Goal: Feedback & Contribution: Leave review/rating

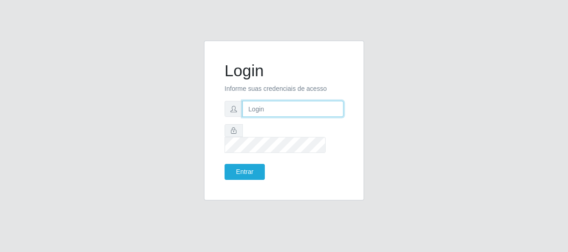
click at [267, 115] on input "text" at bounding box center [292, 109] width 101 height 16
click at [265, 117] on input "text" at bounding box center [292, 109] width 101 height 16
type input "[EMAIL_ADDRESS][DOMAIN_NAME]"
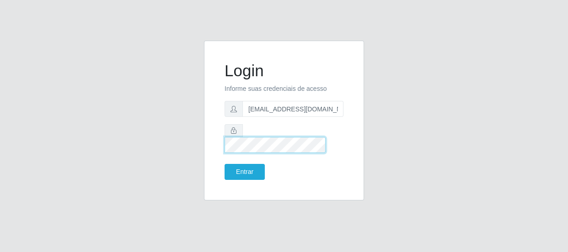
click at [225, 164] on button "Entrar" at bounding box center [245, 172] width 40 height 16
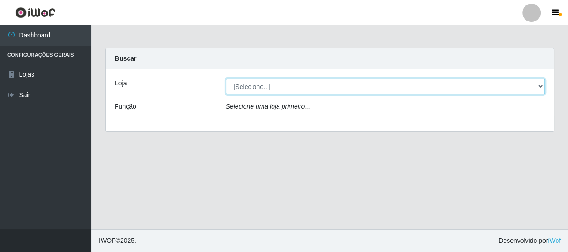
click at [436, 83] on select "[Selecione...] Hiper Queiroz - [GEOGRAPHIC_DATA]" at bounding box center [385, 87] width 319 height 16
select select "513"
click at [226, 79] on select "[Selecione...] Hiper Queiroz - [GEOGRAPHIC_DATA]" at bounding box center [385, 87] width 319 height 16
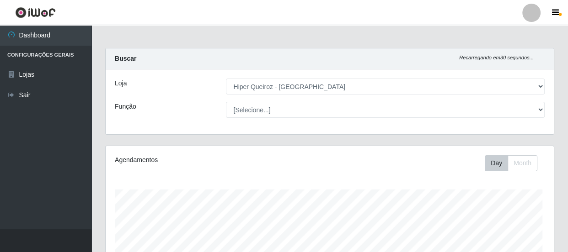
click at [388, 107] on select "[Selecione...] Embalador Embalador + Embalador ++ Operador de Caixa Operador de…" at bounding box center [385, 110] width 319 height 16
click at [225, 102] on select "[Selecione...] Embalador Embalador + Embalador ++ Operador de Caixa Operador de…" at bounding box center [383, 110] width 317 height 16
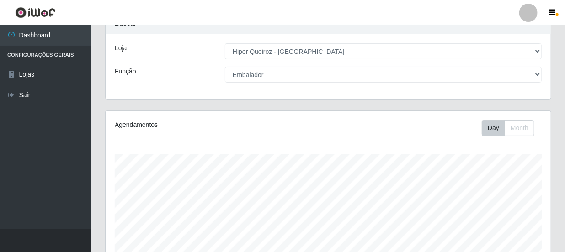
scroll to position [0, 0]
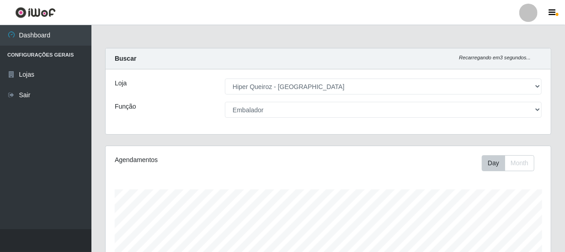
click at [300, 111] on select "[Selecione...] Embalador Embalador + Embalador ++ Operador de Caixa Operador de…" at bounding box center [383, 110] width 317 height 16
click at [225, 102] on select "[Selecione...] Embalador Embalador + Embalador ++ Operador de Caixa Operador de…" at bounding box center [383, 110] width 317 height 16
click at [323, 112] on select "[Selecione...] Embalador Embalador + Embalador ++ Operador de Caixa Operador de…" at bounding box center [383, 110] width 317 height 16
select select "1"
click at [225, 102] on select "[Selecione...] Embalador Embalador + Embalador ++ Operador de Caixa Operador de…" at bounding box center [383, 110] width 317 height 16
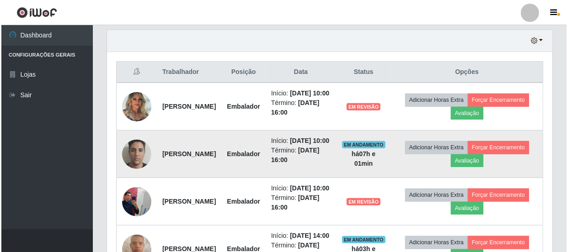
scroll to position [332, 0]
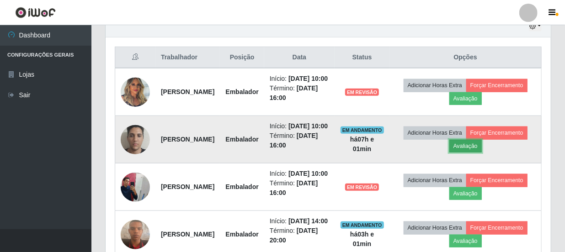
click at [482, 153] on button "Avaliação" at bounding box center [466, 146] width 32 height 13
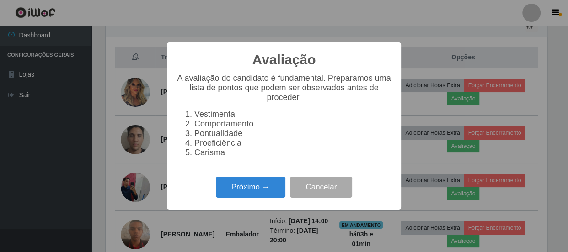
scroll to position [190, 441]
click at [256, 194] on button "Próximo →" at bounding box center [251, 187] width 70 height 21
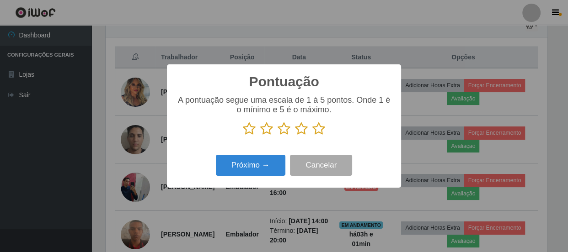
click at [322, 128] on icon at bounding box center [318, 129] width 13 height 14
click at [312, 136] on input "radio" at bounding box center [312, 136] width 0 height 0
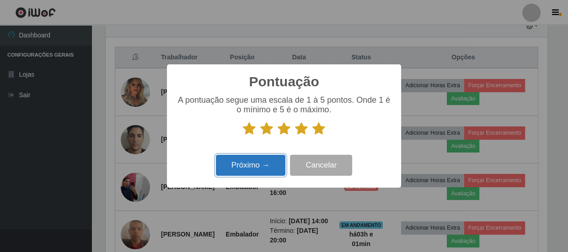
click at [276, 167] on button "Próximo →" at bounding box center [251, 165] width 70 height 21
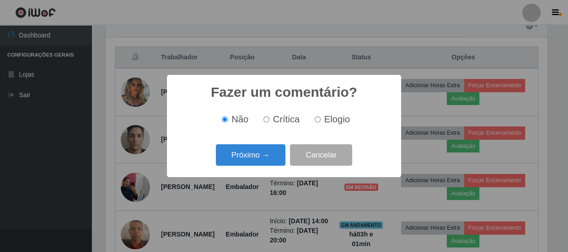
click at [316, 120] on input "Elogio" at bounding box center [318, 120] width 6 height 6
radio input "true"
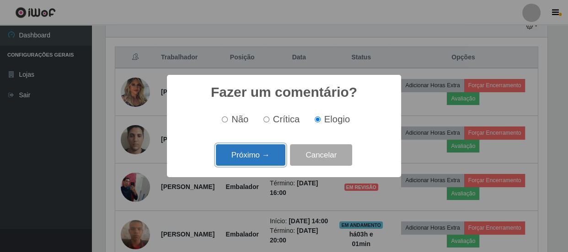
click at [272, 157] on button "Próximo →" at bounding box center [251, 155] width 70 height 21
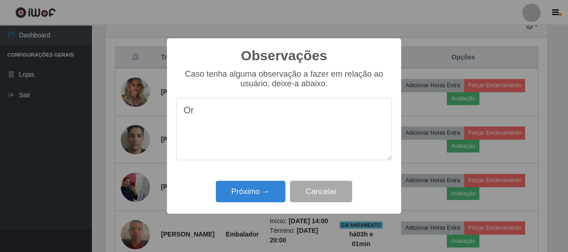
type textarea "O"
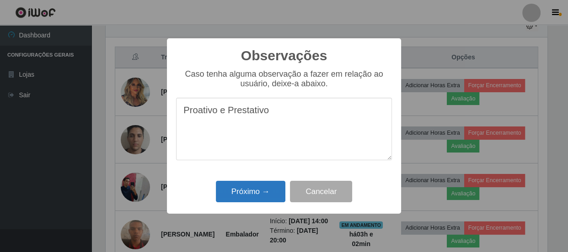
type textarea "Proativo e Prestativo"
click at [257, 187] on button "Próximo →" at bounding box center [251, 191] width 70 height 21
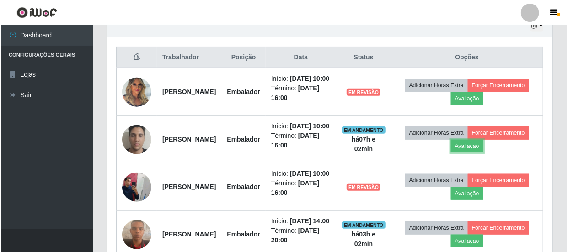
scroll to position [190, 445]
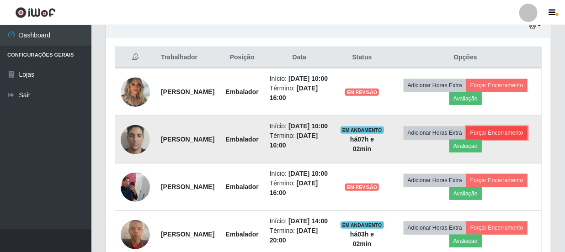
click at [476, 139] on button "Forçar Encerramento" at bounding box center [496, 133] width 61 height 13
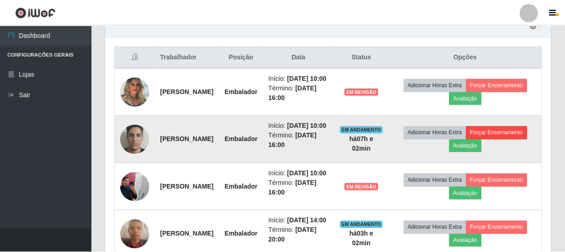
scroll to position [190, 441]
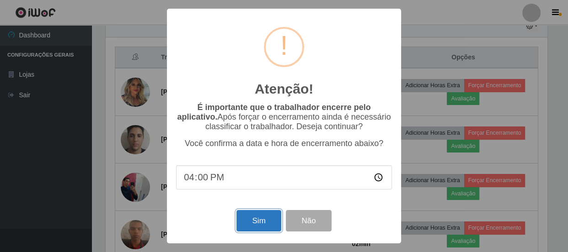
click at [265, 223] on button "Sim" at bounding box center [258, 220] width 44 height 21
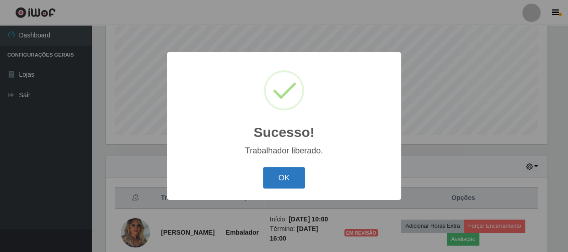
click at [288, 177] on button "OK" at bounding box center [284, 177] width 43 height 21
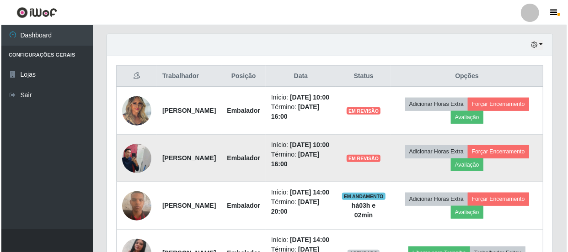
scroll to position [316, 0]
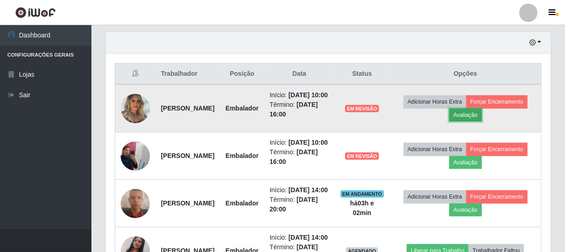
click at [482, 114] on button "Avaliação" at bounding box center [466, 115] width 32 height 13
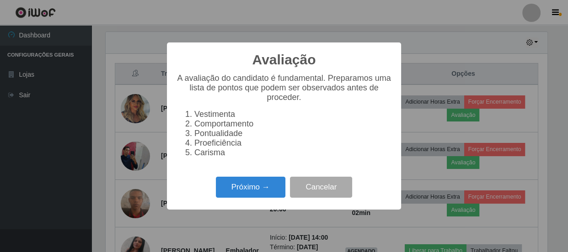
scroll to position [190, 441]
click at [252, 193] on button "Próximo →" at bounding box center [251, 187] width 70 height 21
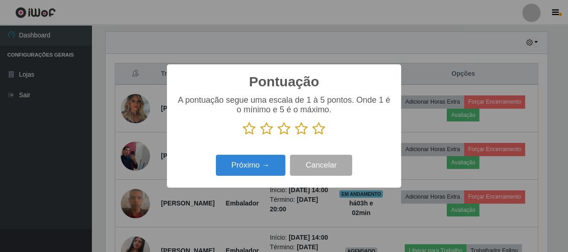
scroll to position [457096, 456844]
click at [282, 129] on icon at bounding box center [284, 129] width 13 height 14
click at [278, 136] on input "radio" at bounding box center [278, 136] width 0 height 0
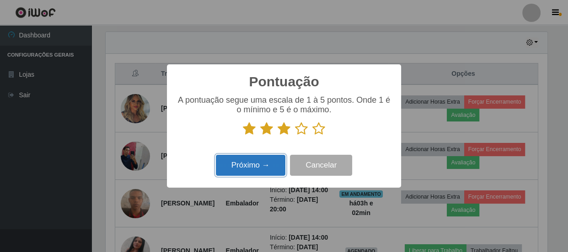
click at [264, 169] on button "Próximo →" at bounding box center [251, 165] width 70 height 21
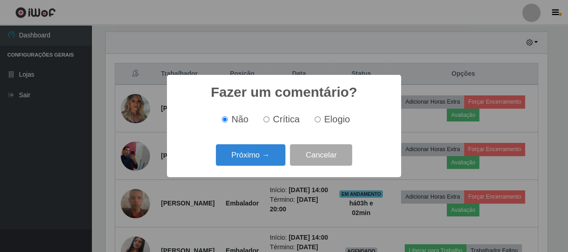
click at [317, 118] on input "Elogio" at bounding box center [318, 120] width 6 height 6
radio input "true"
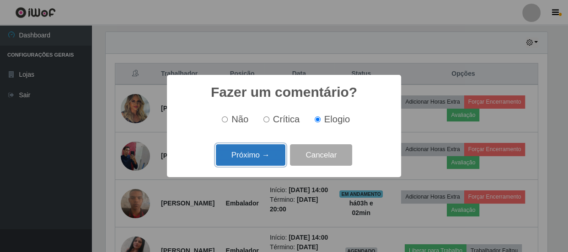
click at [242, 153] on button "Próximo →" at bounding box center [251, 155] width 70 height 21
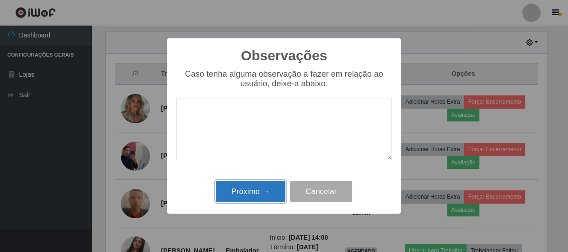
click at [245, 191] on button "Próximo →" at bounding box center [251, 191] width 70 height 21
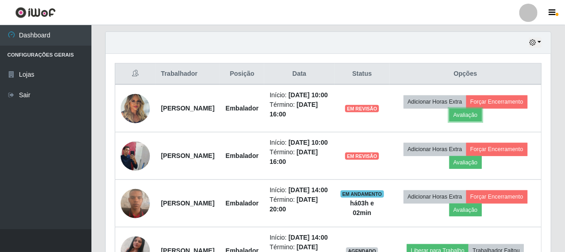
scroll to position [190, 445]
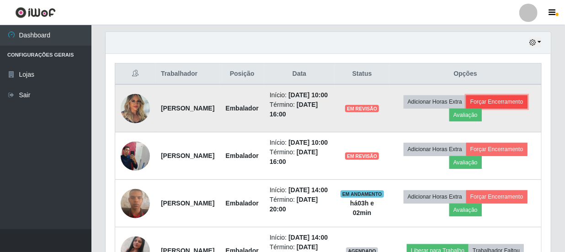
click at [470, 108] on button "Forçar Encerramento" at bounding box center [496, 102] width 61 height 13
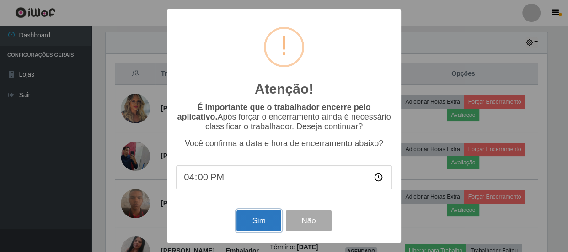
click at [259, 218] on button "Sim" at bounding box center [258, 220] width 44 height 21
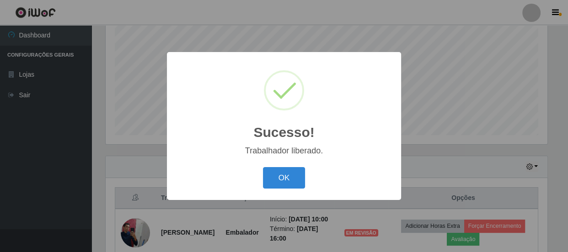
click at [310, 179] on div "OK Cancel" at bounding box center [284, 178] width 216 height 26
click at [298, 179] on button "OK" at bounding box center [284, 177] width 43 height 21
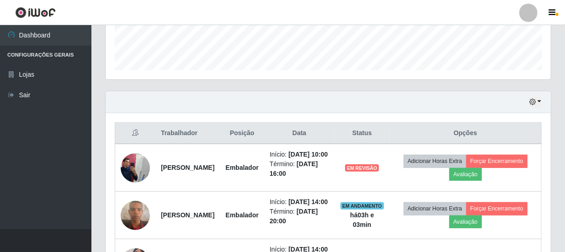
scroll to position [0, 0]
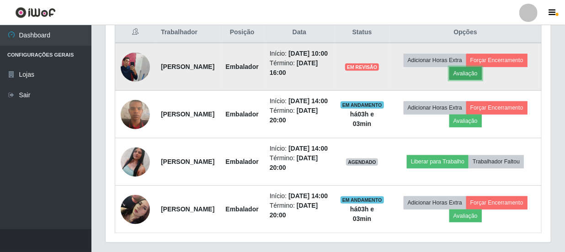
click at [482, 75] on button "Avaliação" at bounding box center [466, 73] width 32 height 13
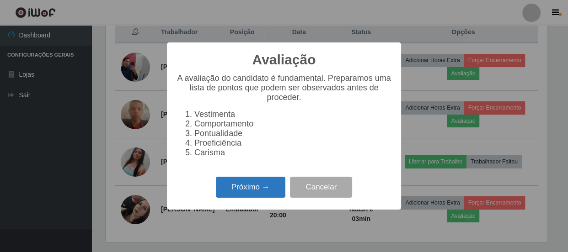
click at [240, 197] on button "Próximo →" at bounding box center [251, 187] width 70 height 21
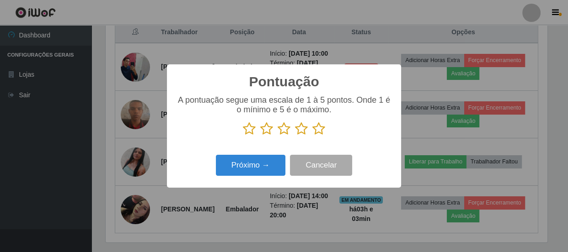
click at [320, 128] on icon at bounding box center [318, 129] width 13 height 14
click at [312, 136] on input "radio" at bounding box center [312, 136] width 0 height 0
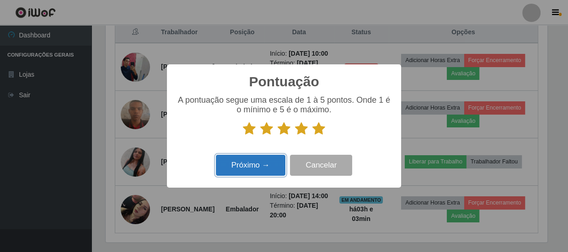
click at [247, 167] on button "Próximo →" at bounding box center [251, 165] width 70 height 21
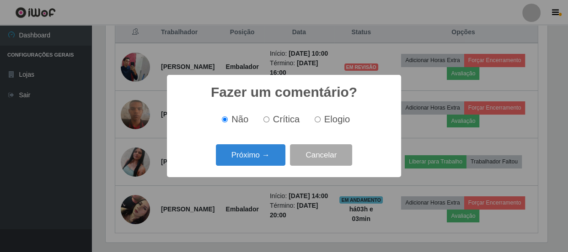
click at [318, 119] on input "Elogio" at bounding box center [318, 120] width 6 height 6
radio input "true"
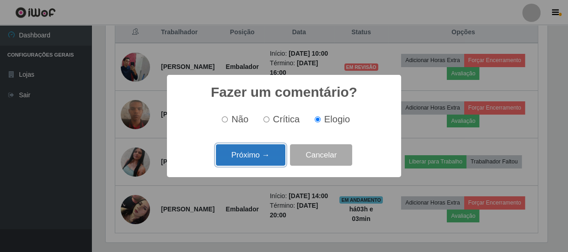
click at [265, 159] on button "Próximo →" at bounding box center [251, 155] width 70 height 21
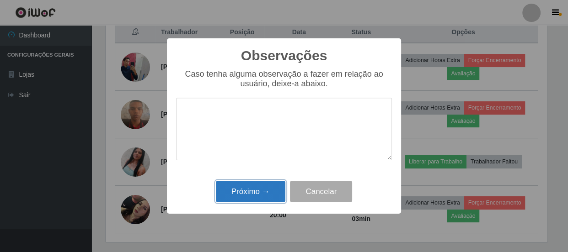
click at [253, 189] on button "Próximo →" at bounding box center [251, 191] width 70 height 21
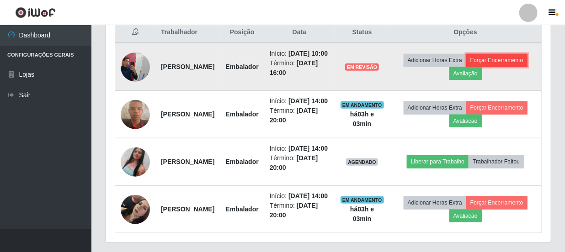
click at [466, 67] on button "Forçar Encerramento" at bounding box center [496, 60] width 61 height 13
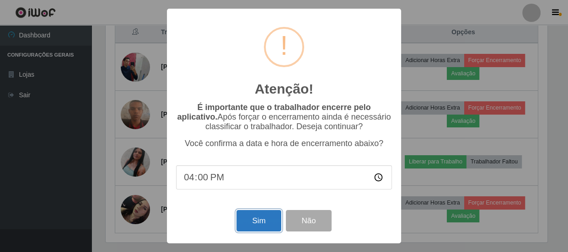
click at [255, 222] on button "Sim" at bounding box center [258, 220] width 44 height 21
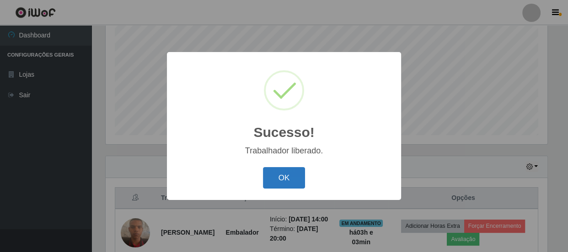
click at [278, 177] on button "OK" at bounding box center [284, 177] width 43 height 21
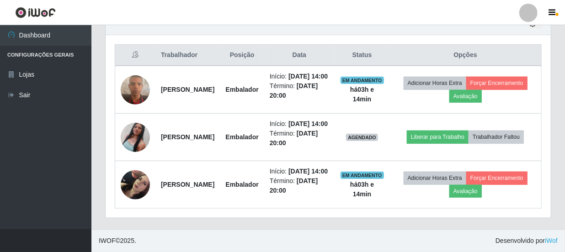
drag, startPoint x: 274, startPoint y: 201, endPoint x: 226, endPoint y: 215, distance: 50.5
click at [250, 206] on td "Embalador" at bounding box center [242, 185] width 44 height 48
click at [226, 215] on div "Trabalhador Posição Data Status Opções [PERSON_NAME] Embalador Início: [DATE] 1…" at bounding box center [328, 126] width 445 height 183
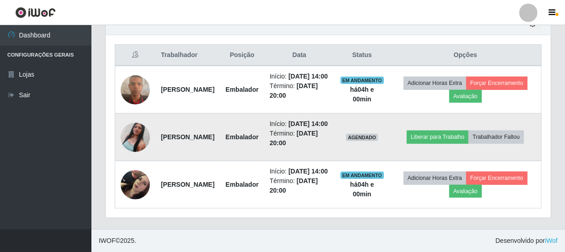
scroll to position [321, 0]
